Goal: Information Seeking & Learning: Learn about a topic

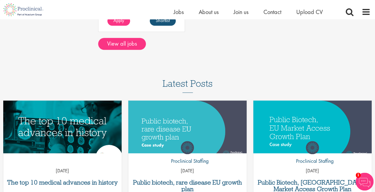
scroll to position [239, 0]
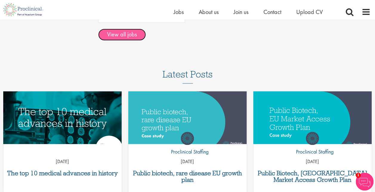
click at [122, 31] on link "View all jobs" at bounding box center [122, 35] width 48 height 12
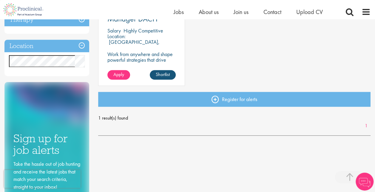
scroll to position [149, 0]
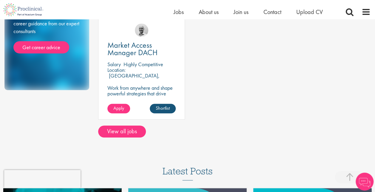
scroll to position [179, 0]
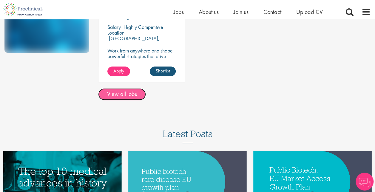
click at [128, 88] on link "View all jobs" at bounding box center [122, 94] width 48 height 12
